Goal: Task Accomplishment & Management: Manage account settings

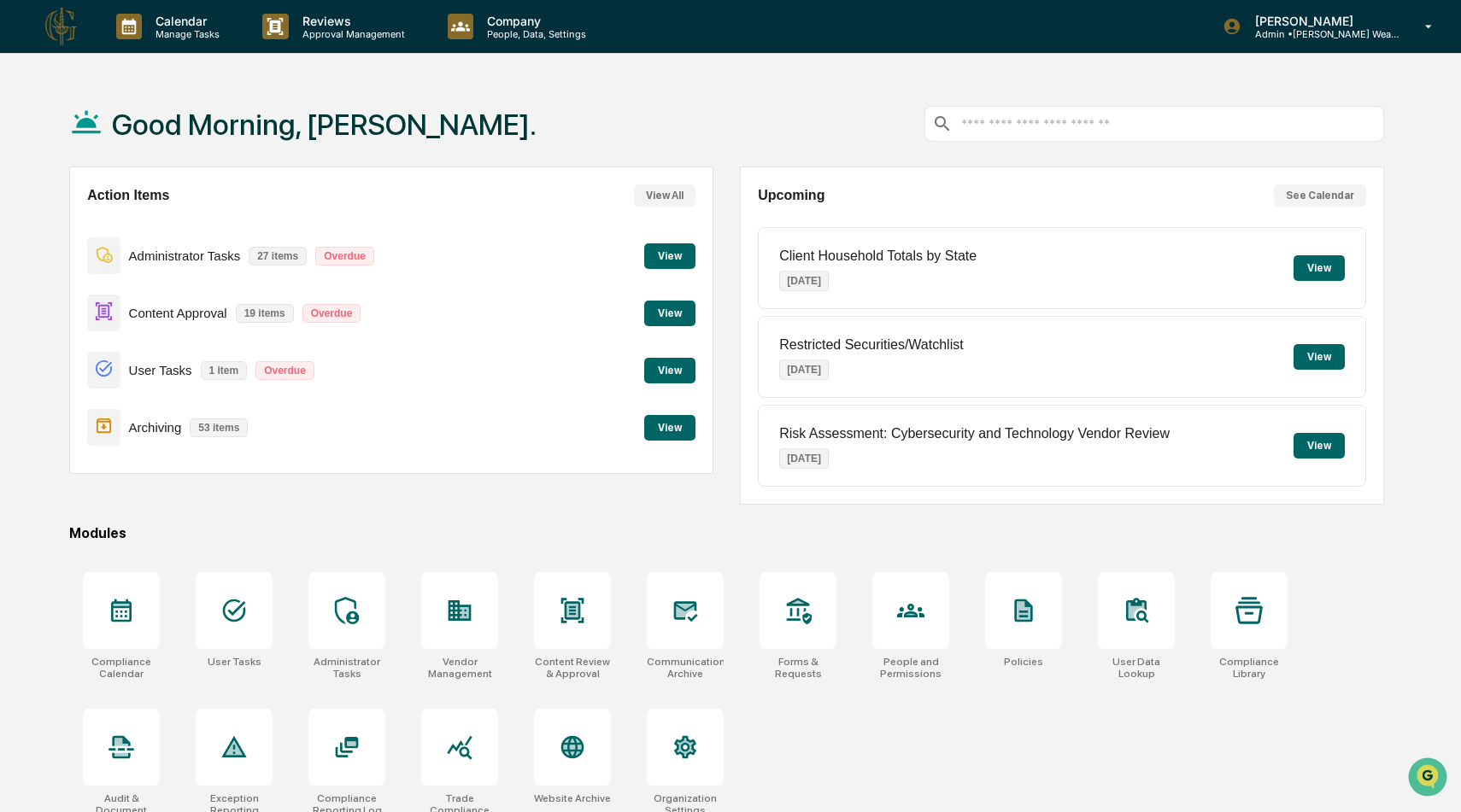
click at [676, 361] on button "View" at bounding box center [670, 370] width 51 height 26
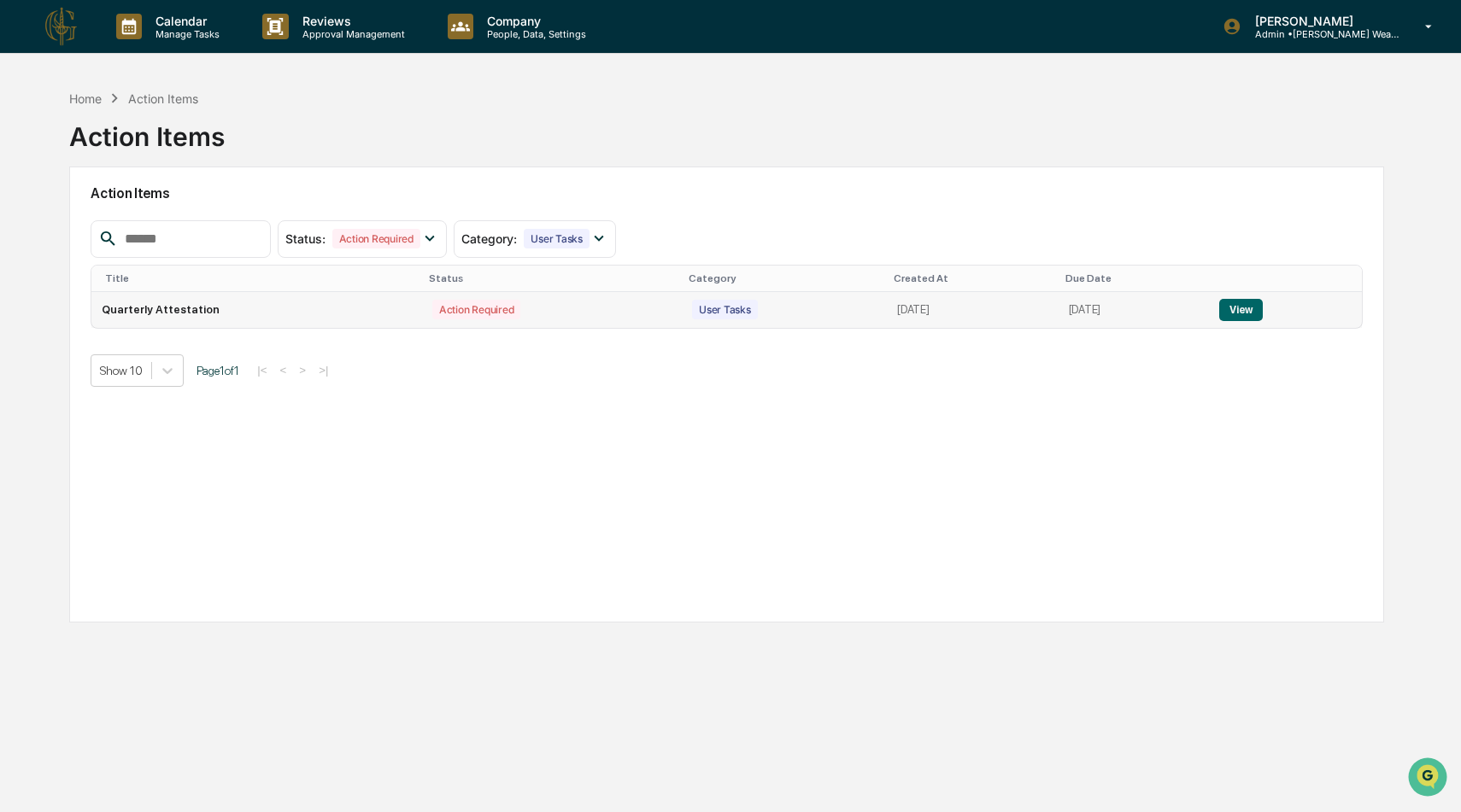
click at [963, 308] on td "[DATE]" at bounding box center [972, 310] width 171 height 36
click at [1241, 307] on button "View" at bounding box center [1241, 310] width 43 height 22
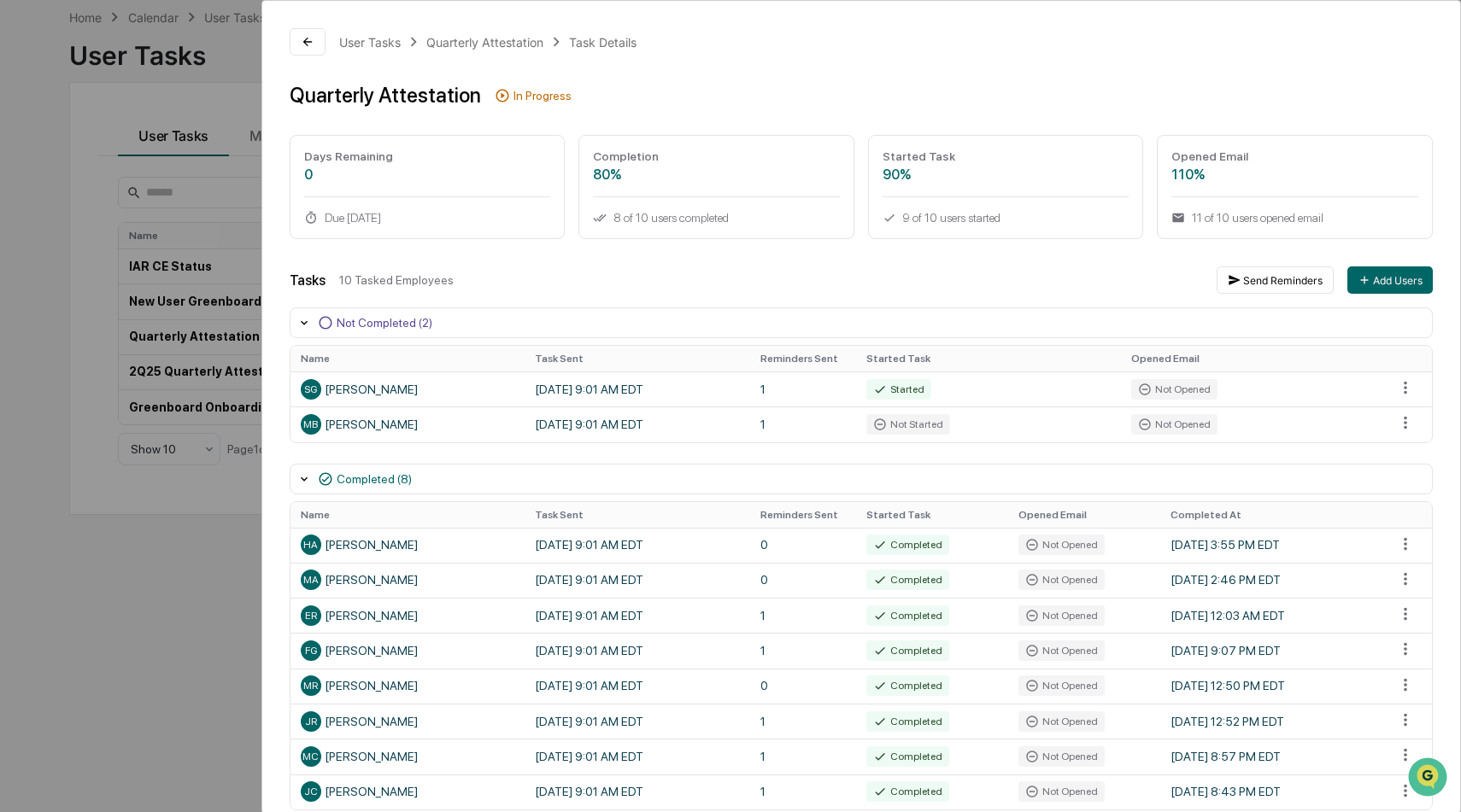
click at [524, 30] on div "User Tasks Quarterly Attestation Task Details" at bounding box center [860, 42] width 1143 height 28
click at [524, 41] on div "Quarterly Attestation" at bounding box center [485, 41] width 117 height 15
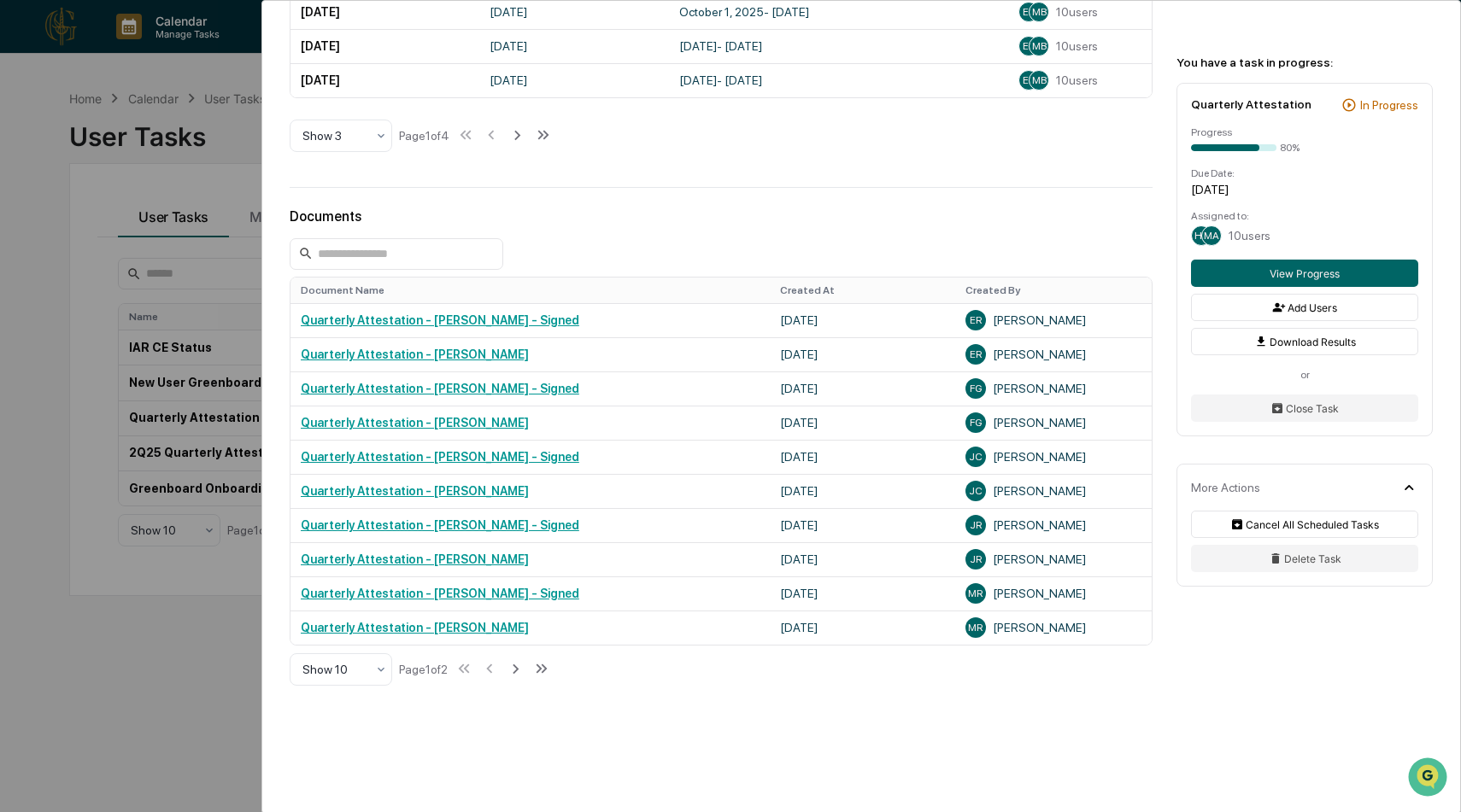
scroll to position [727, 0]
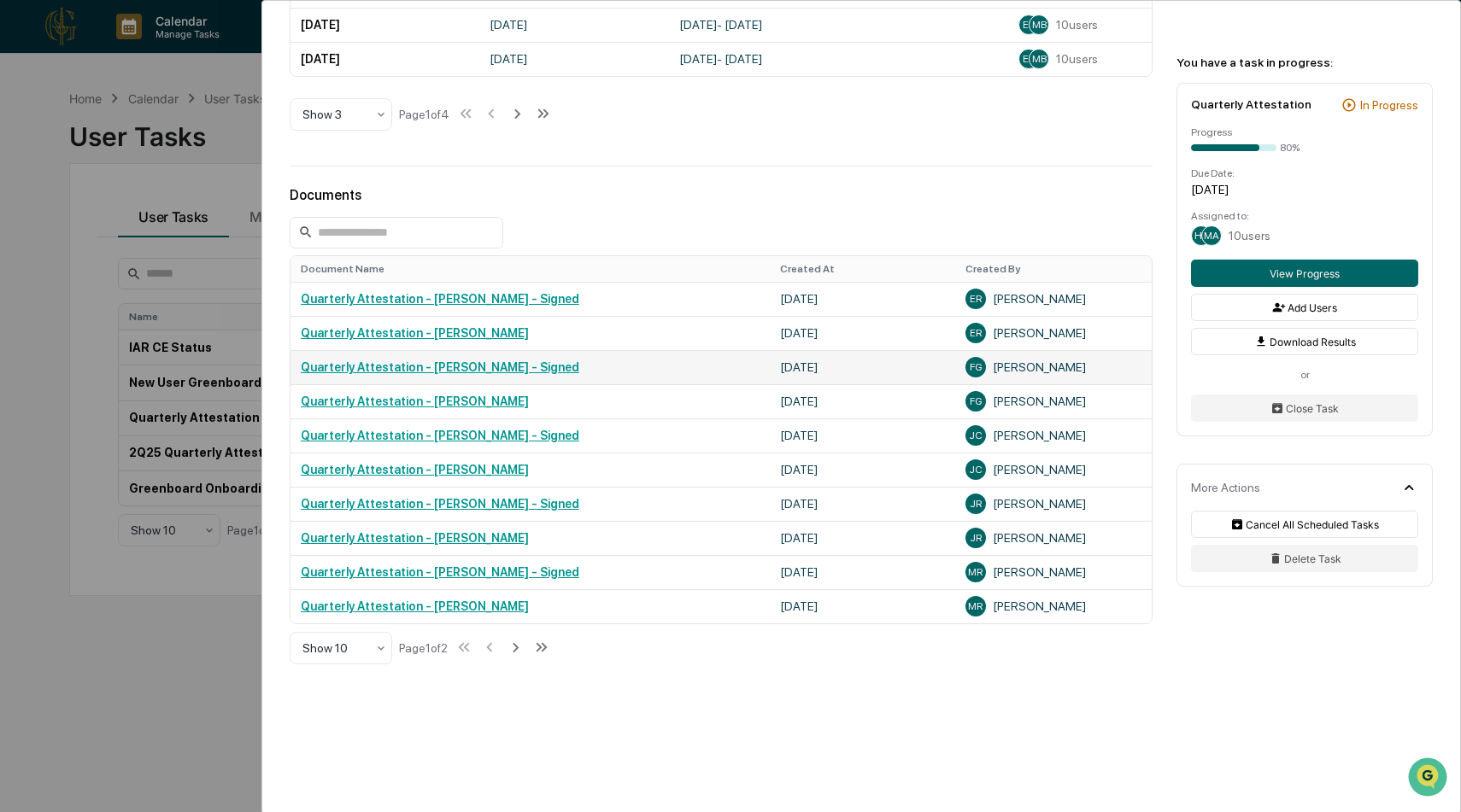
click at [560, 367] on link "Quarterly Attestation - [PERSON_NAME] - Signed" at bounding box center [440, 367] width 279 height 14
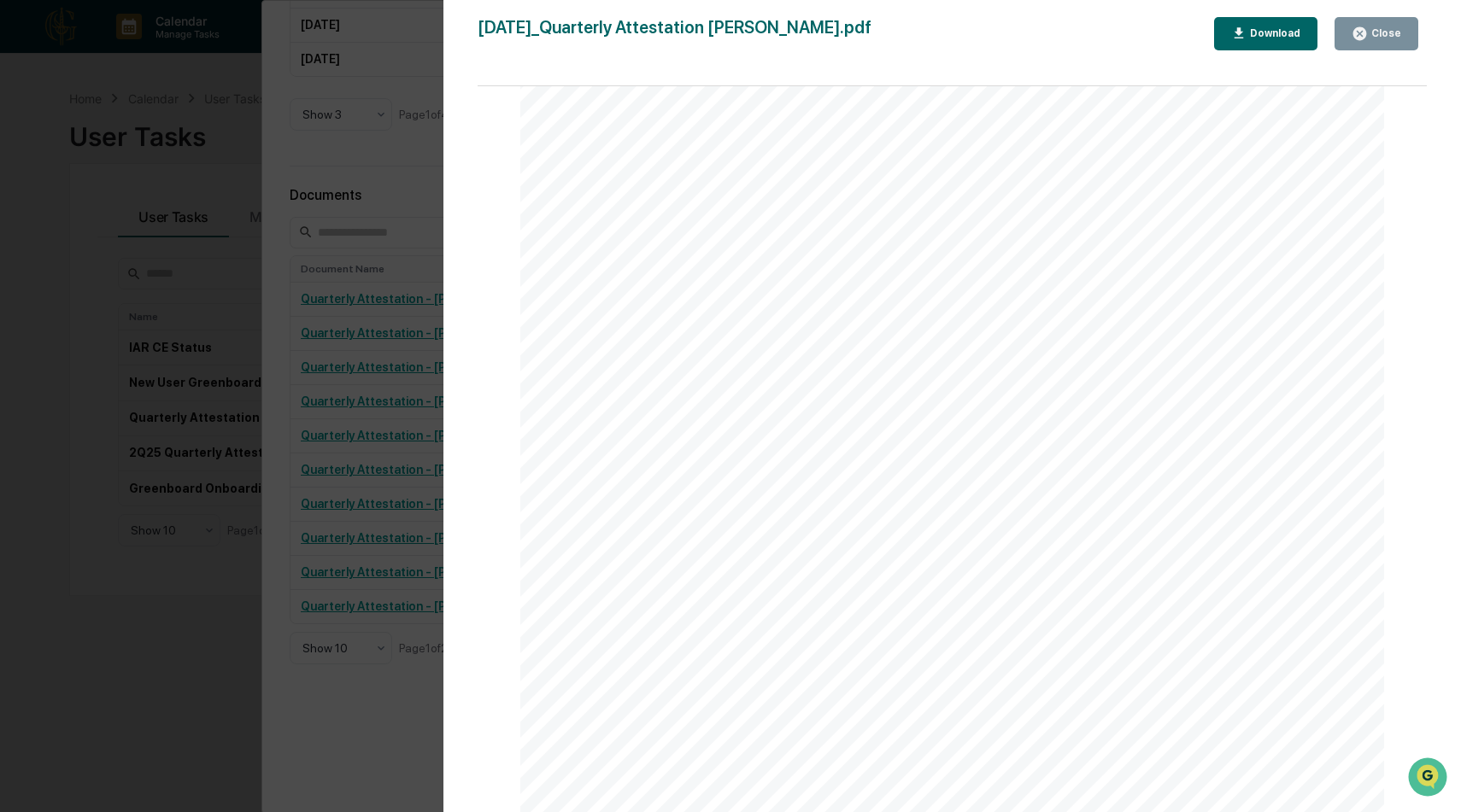
scroll to position [0, 0]
click at [1385, 29] on div "Close" at bounding box center [1384, 34] width 34 height 12
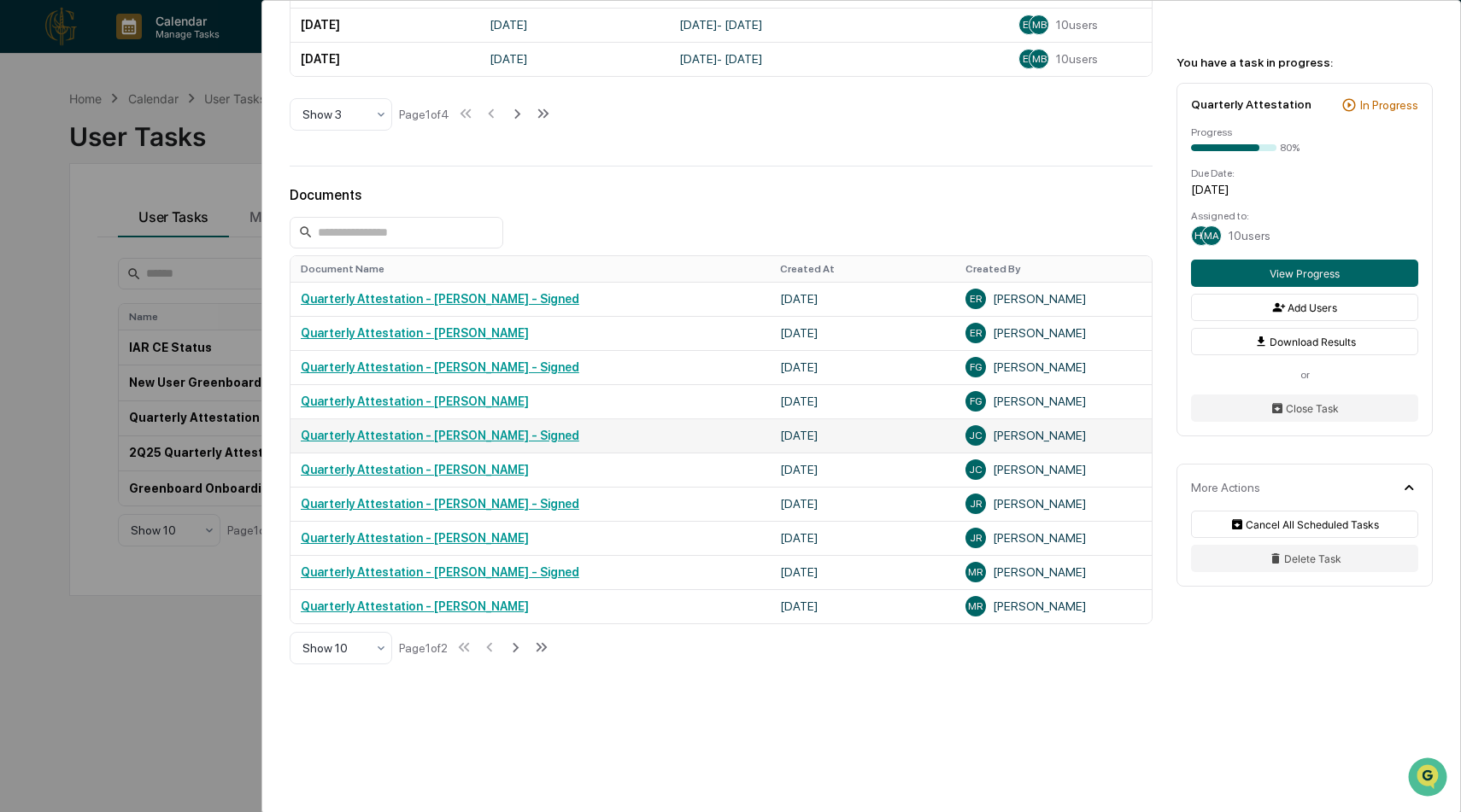
click at [544, 435] on link "Quarterly Attestation - [PERSON_NAME] - Signed" at bounding box center [440, 436] width 279 height 14
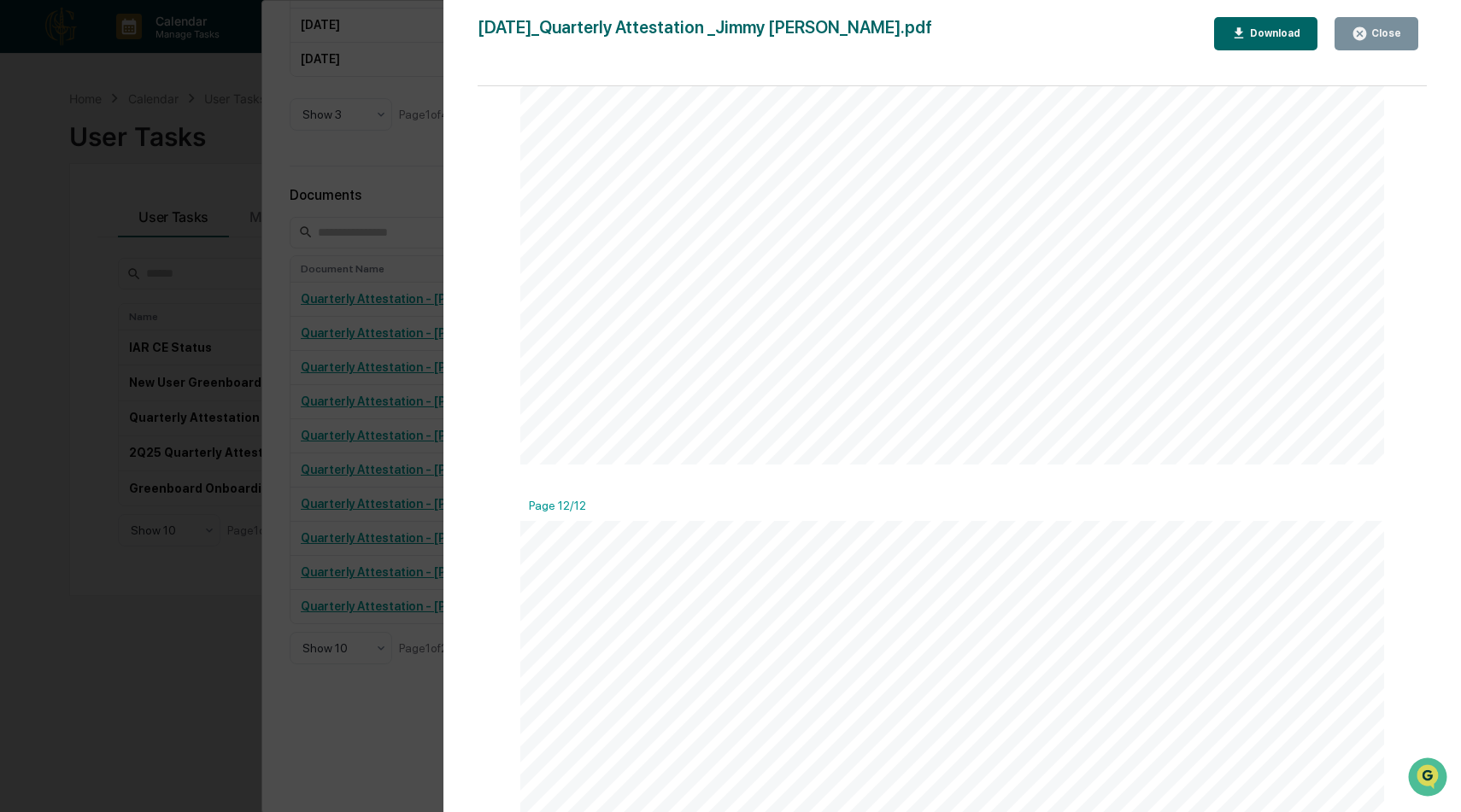
scroll to position [14037, 0]
click at [1391, 37] on div "Close" at bounding box center [1384, 34] width 34 height 12
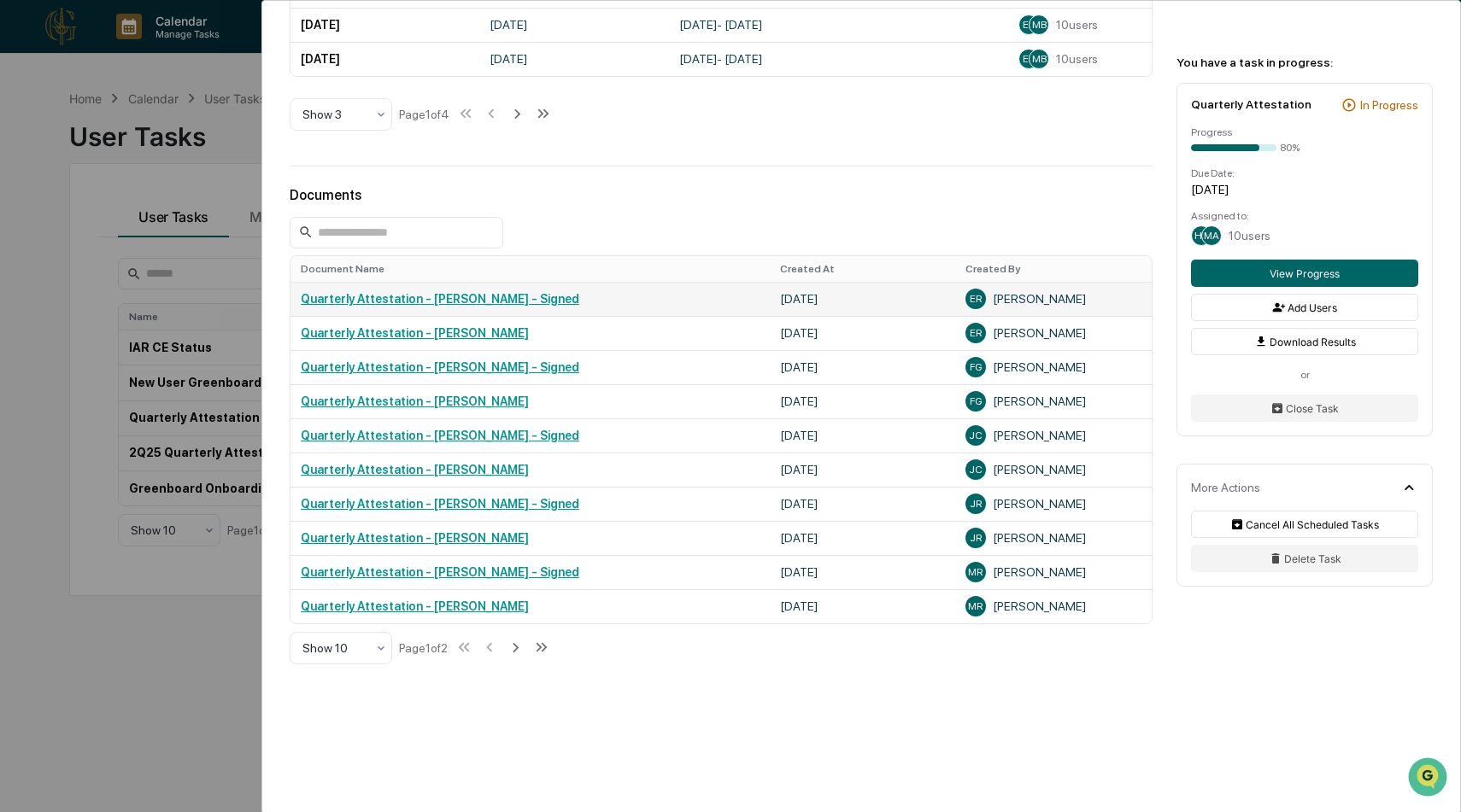
click at [534, 302] on link "Quarterly Attestation - [PERSON_NAME] - Signed" at bounding box center [440, 299] width 279 height 14
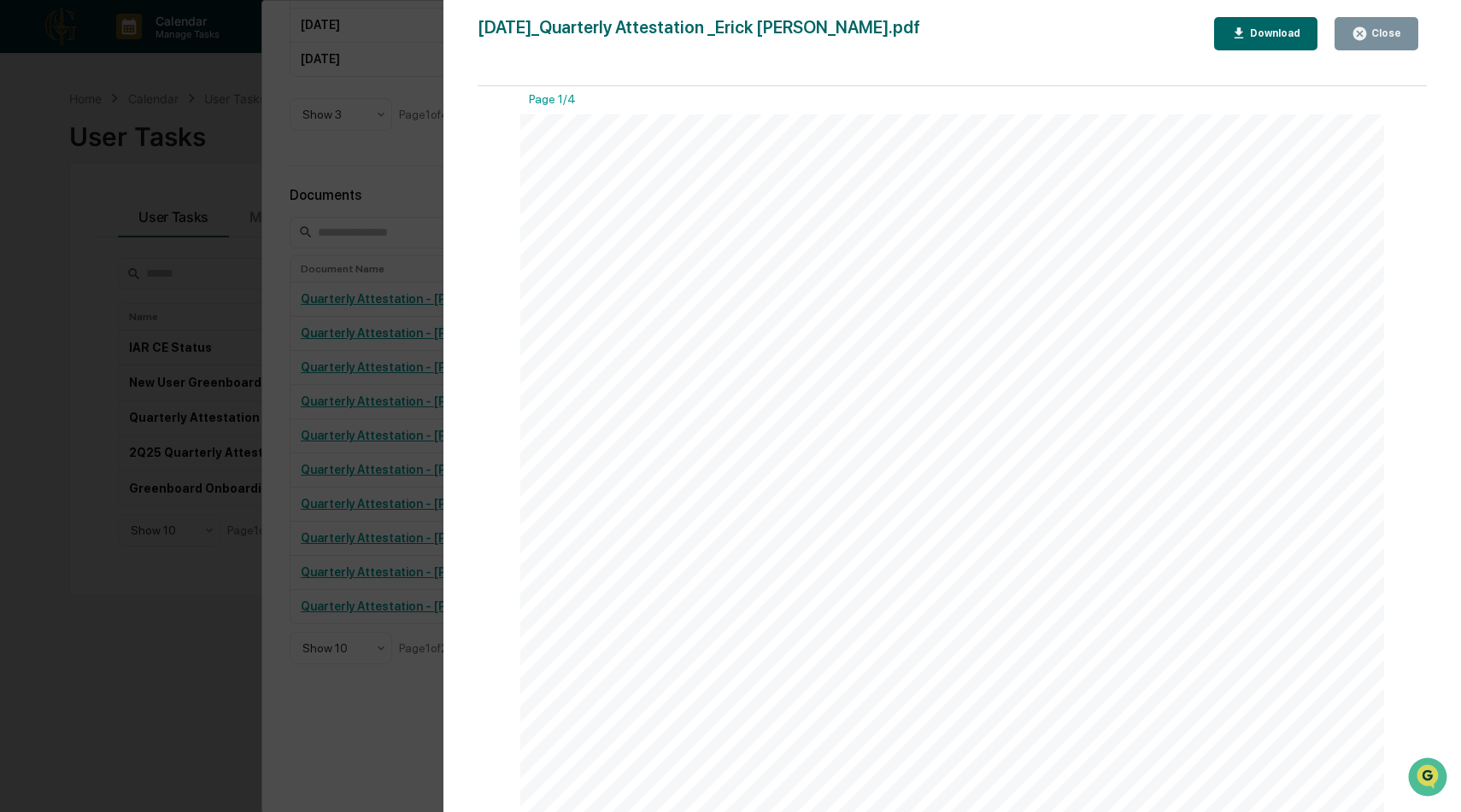
scroll to position [0, 0]
click at [1372, 42] on button "Close" at bounding box center [1376, 34] width 84 height 34
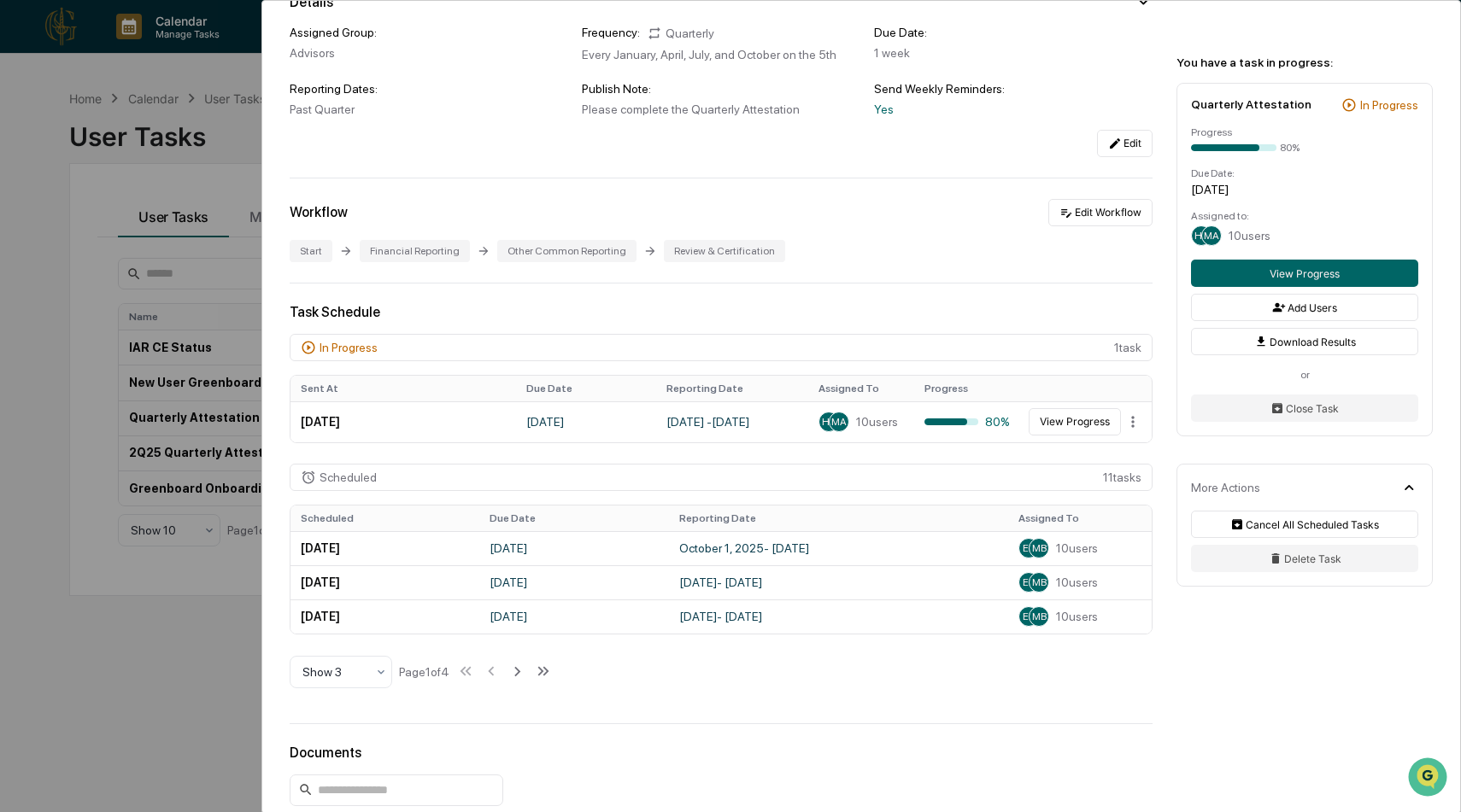
scroll to position [221, 0]
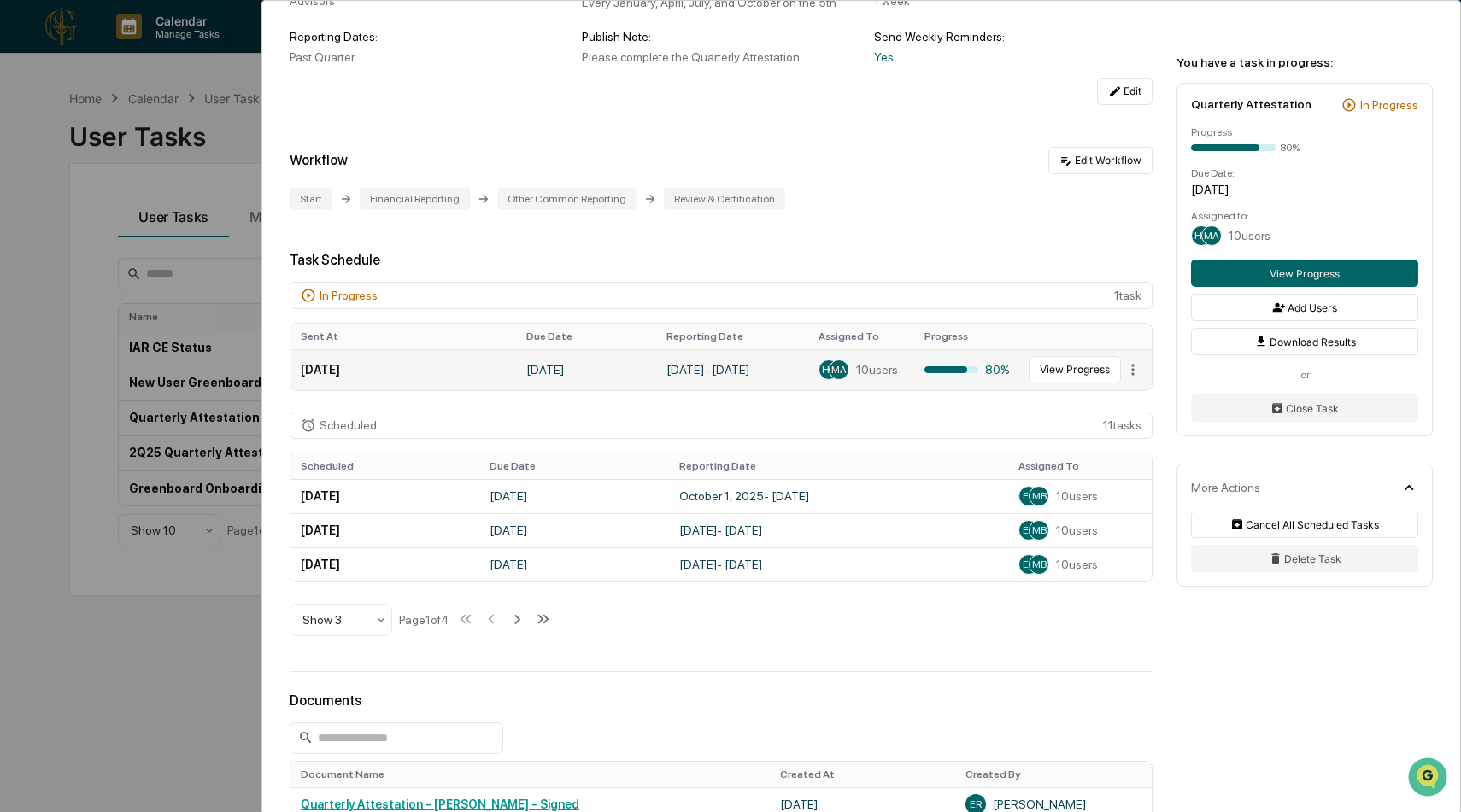
click at [831, 364] on div "MA" at bounding box center [839, 369] width 21 height 21
click at [1040, 373] on button "View Progress" at bounding box center [1074, 370] width 92 height 28
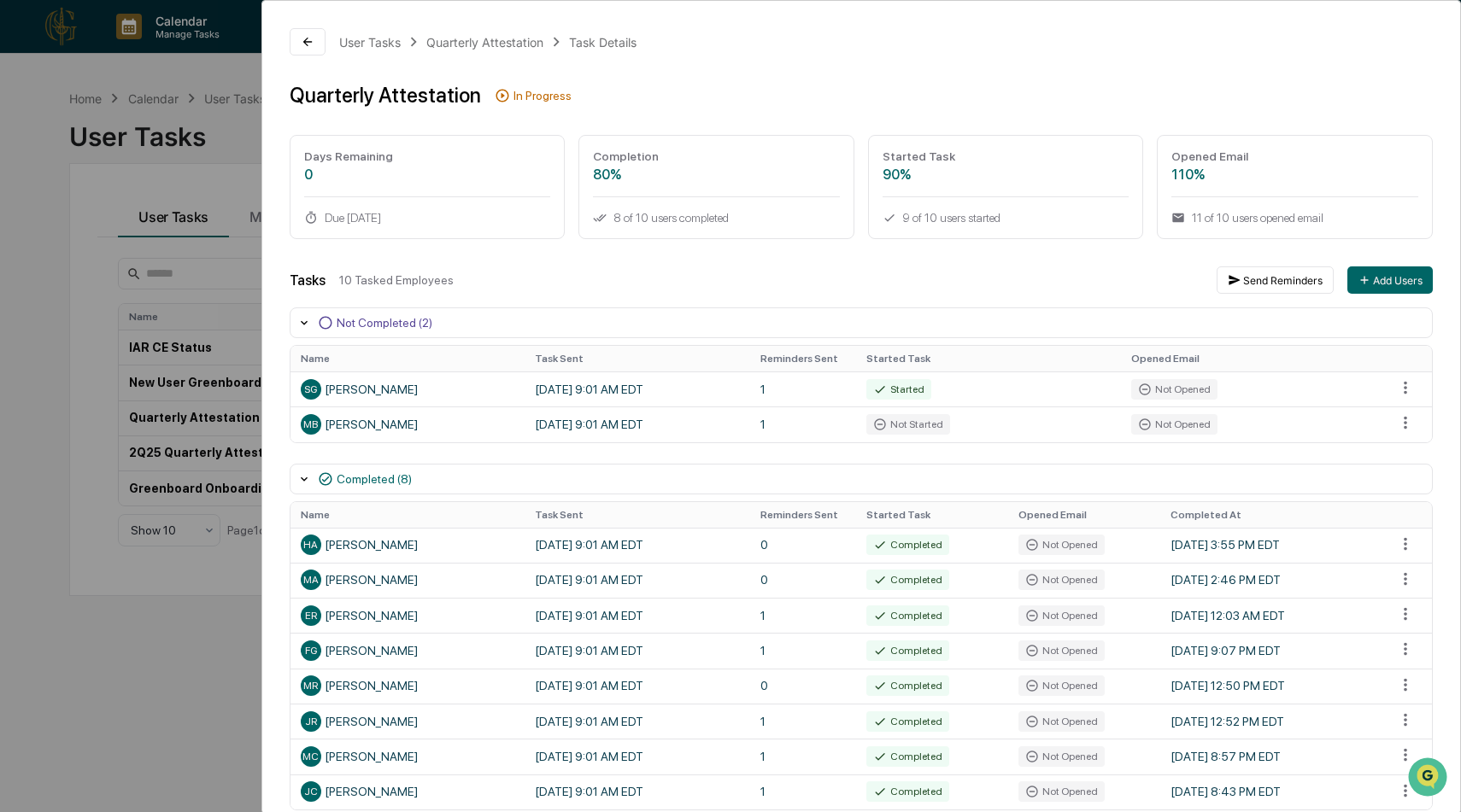
scroll to position [76, 0]
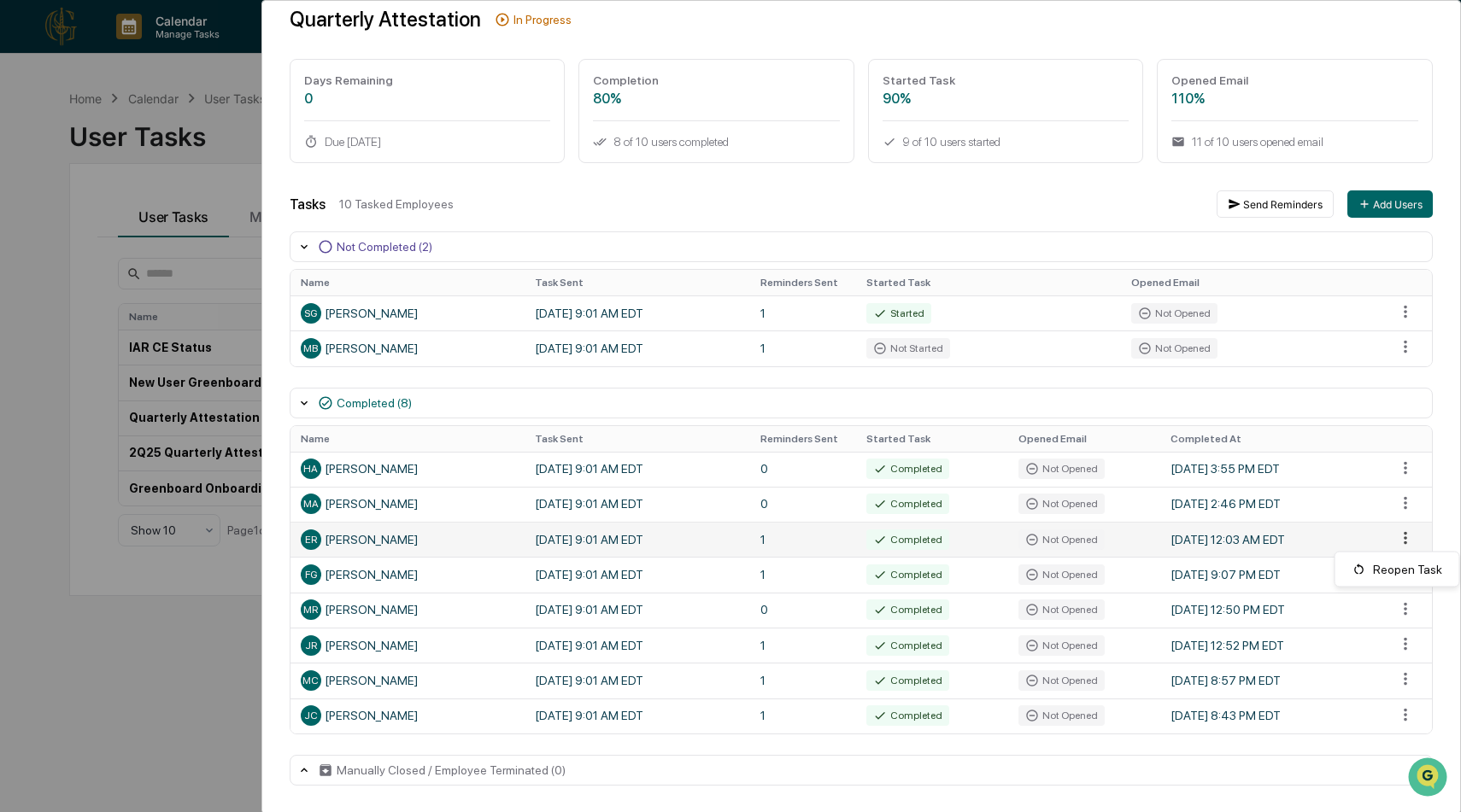
click at [1399, 539] on html "Calendar Manage Tasks Reviews Approval Management Company People, Data, Setting…" at bounding box center [730, 406] width 1461 height 812
click at [1387, 566] on div "Reopen Task" at bounding box center [1397, 570] width 117 height 28
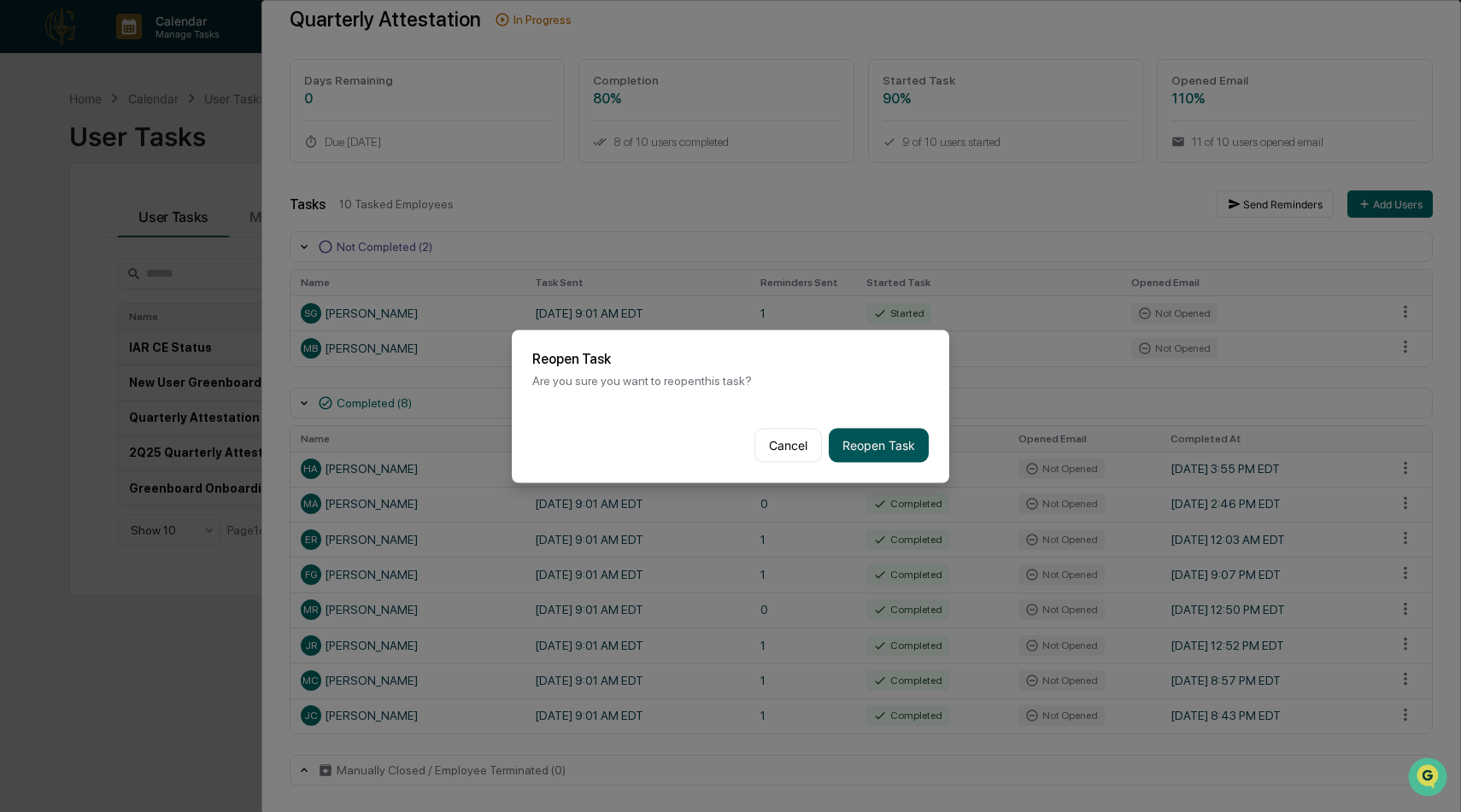
click at [858, 447] on button "Reopen Task" at bounding box center [878, 445] width 100 height 35
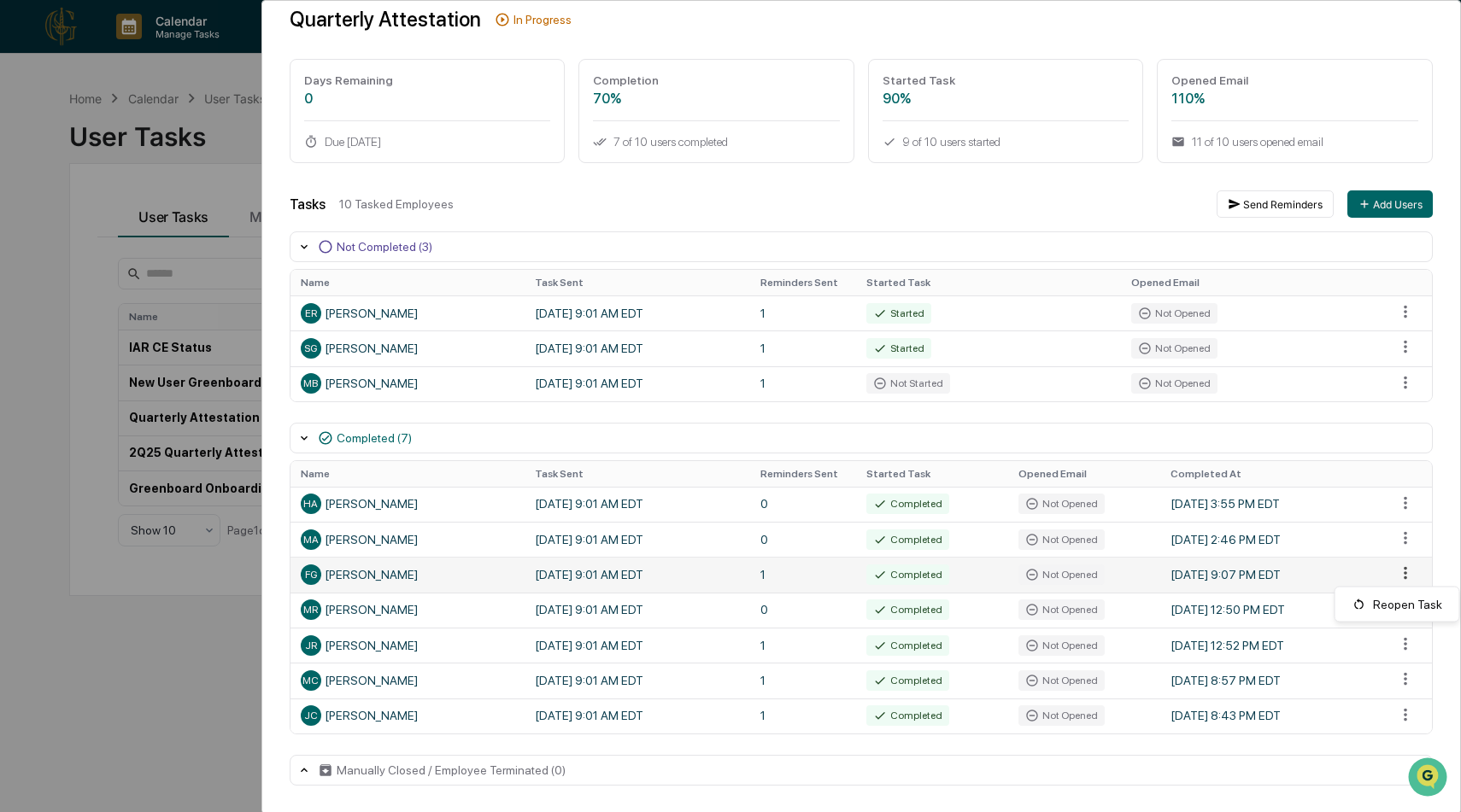
click at [1406, 578] on html "Calendar Manage Tasks Reviews Approval Management Company People, Data, Setting…" at bounding box center [730, 406] width 1461 height 812
click at [1397, 603] on div "Reopen Task" at bounding box center [1397, 605] width 117 height 28
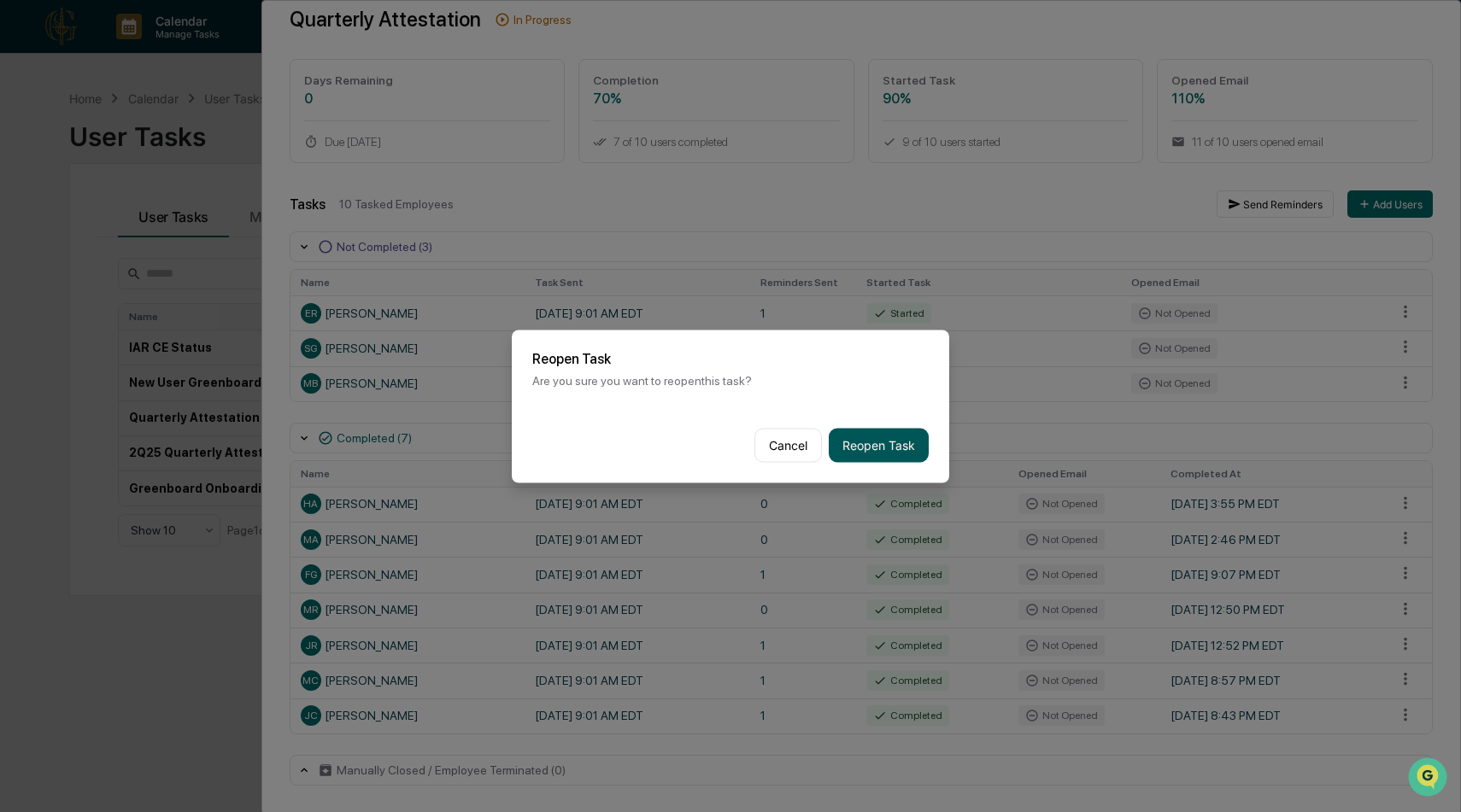
click at [902, 447] on button "Reopen Task" at bounding box center [878, 445] width 100 height 35
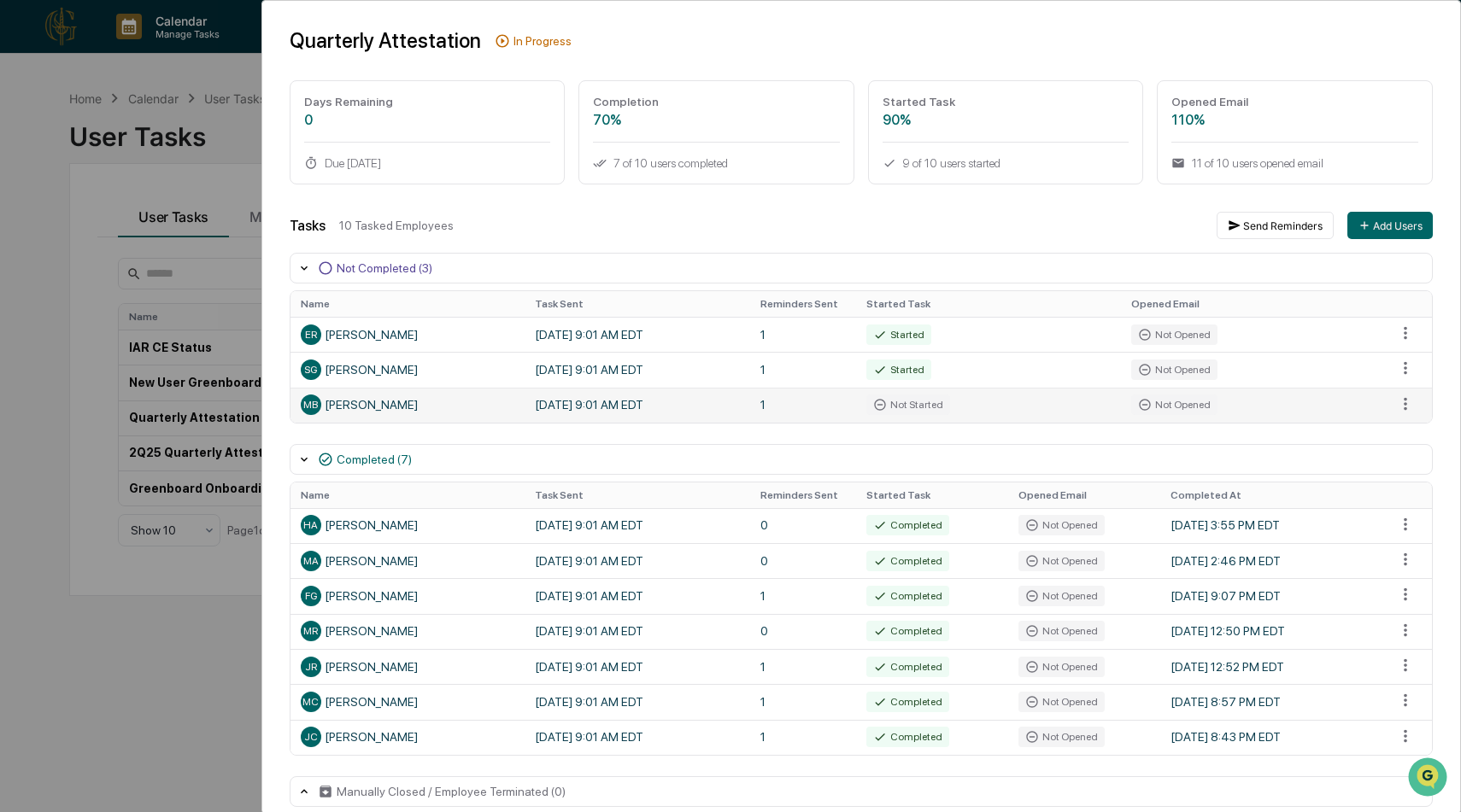
scroll to position [0, 0]
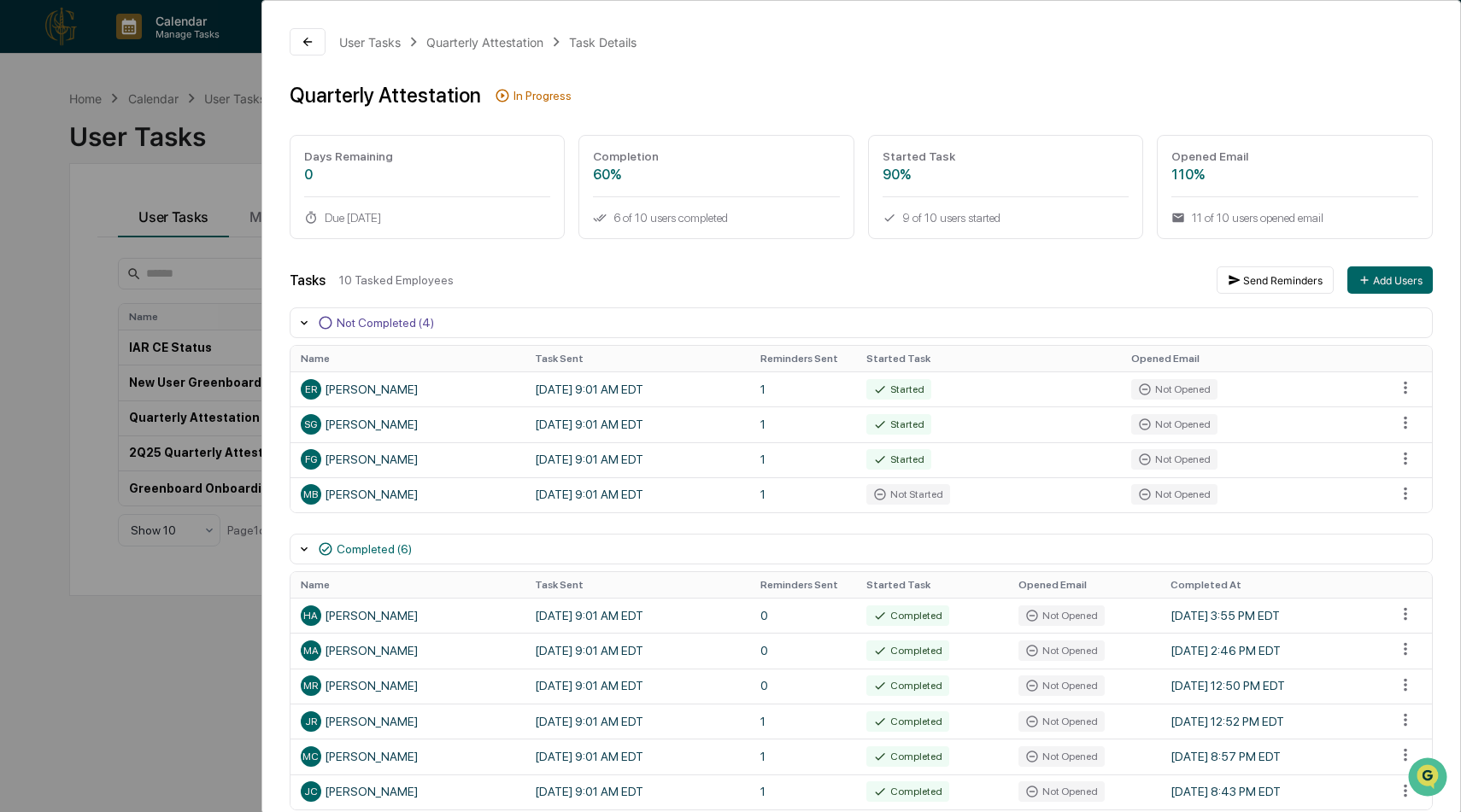
click at [167, 229] on div "User Tasks Quarterly Attestation Task Details Quarterly Attestation In Progress…" at bounding box center [730, 406] width 1461 height 812
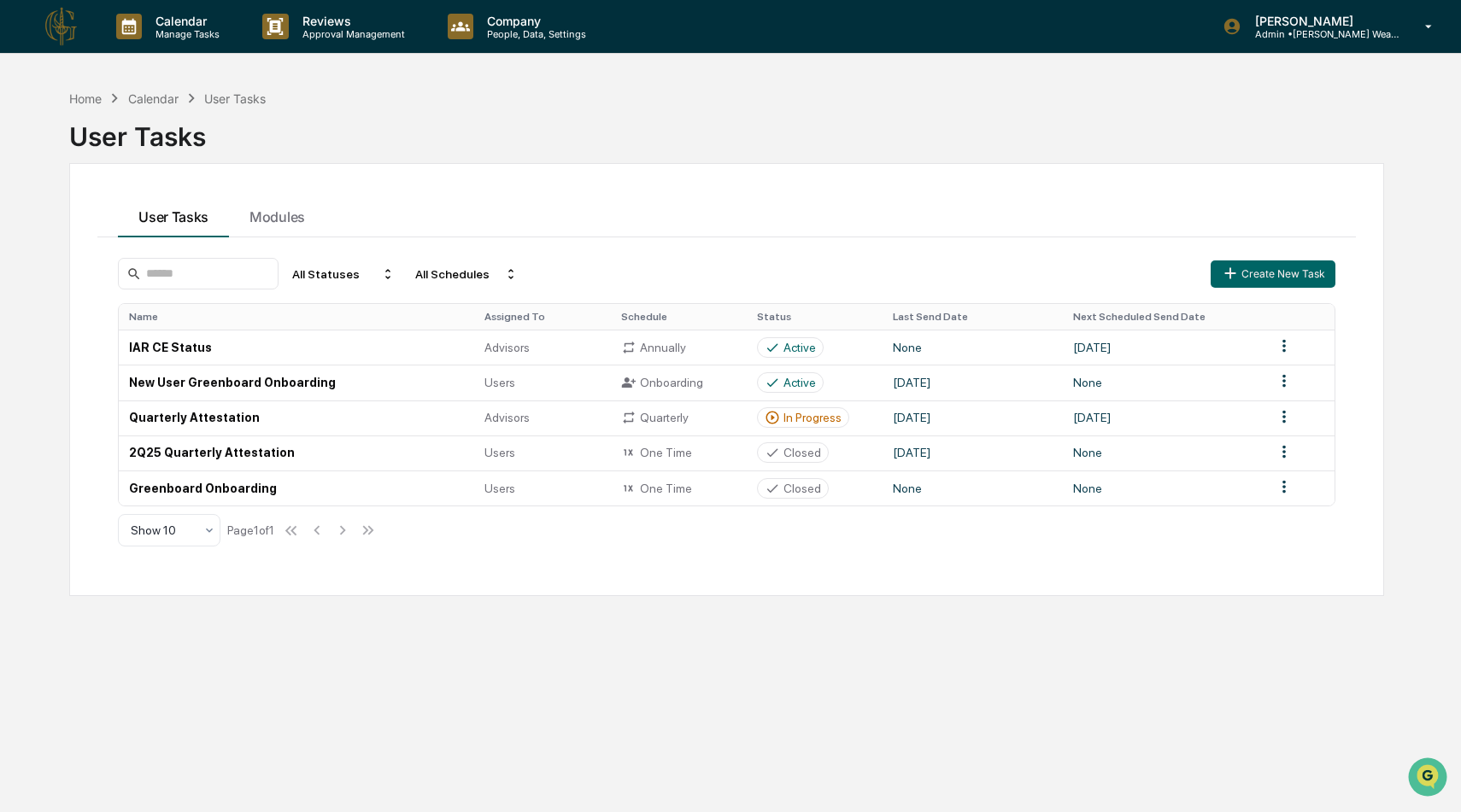
click at [67, 36] on img at bounding box center [62, 27] width 41 height 41
